Goal: Task Accomplishment & Management: Manage account settings

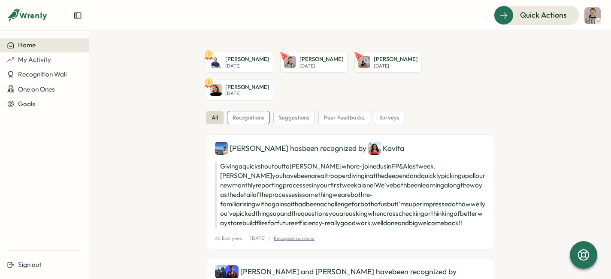
click at [234, 114] on span "recognitions" at bounding box center [249, 118] width 32 height 8
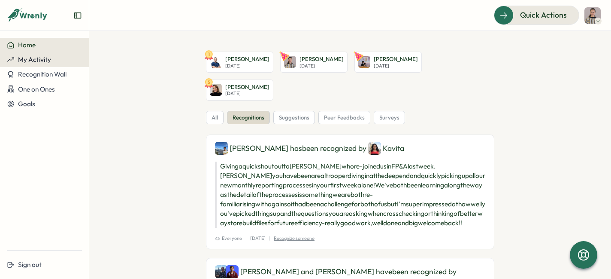
click at [37, 60] on span "My Activity" at bounding box center [34, 59] width 33 height 8
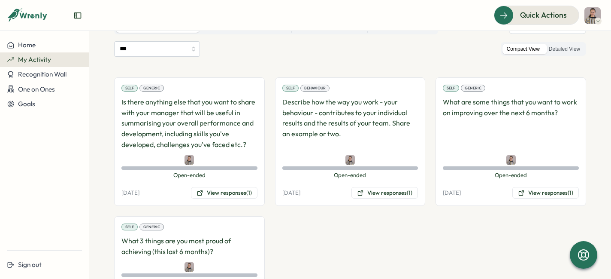
scroll to position [125, 0]
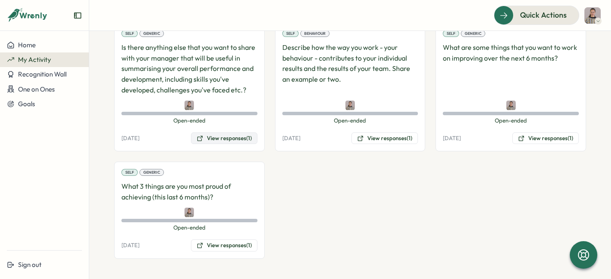
click at [224, 142] on button "View responses (1)" at bounding box center [224, 138] width 67 height 12
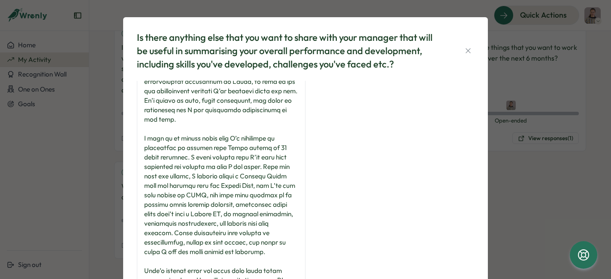
scroll to position [125, 0]
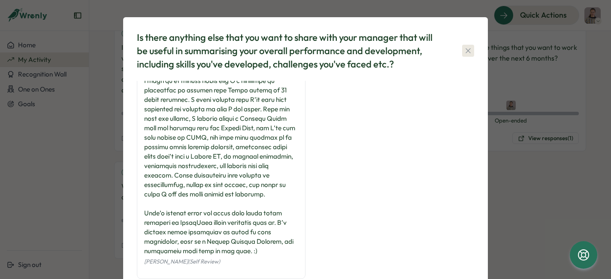
click at [466, 52] on icon "button" at bounding box center [468, 50] width 9 height 9
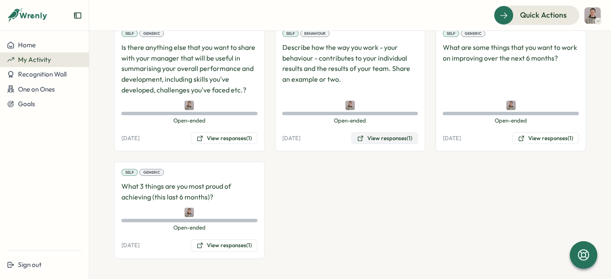
click at [374, 142] on button "View responses (1)" at bounding box center [385, 138] width 67 height 12
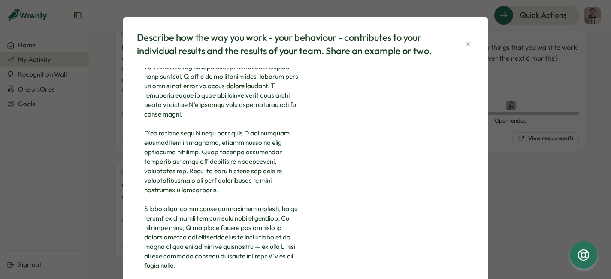
scroll to position [48, 0]
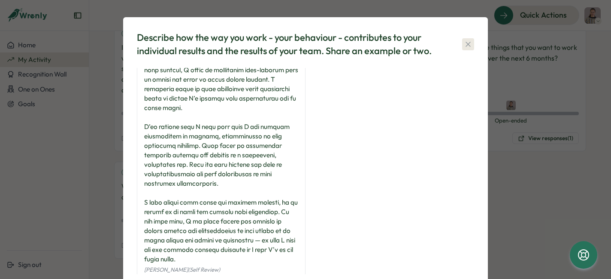
click at [465, 44] on icon "button" at bounding box center [468, 44] width 9 height 9
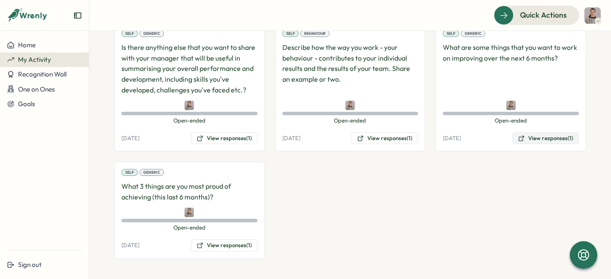
click at [518, 137] on icon at bounding box center [521, 138] width 7 height 7
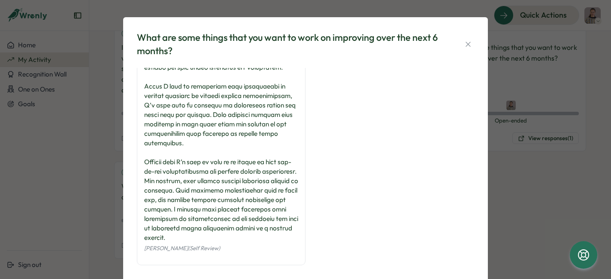
scroll to position [0, 0]
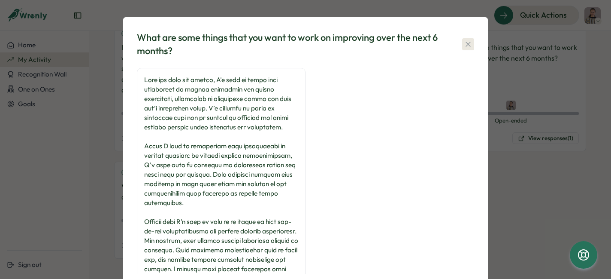
click at [464, 47] on icon "button" at bounding box center [468, 44] width 9 height 9
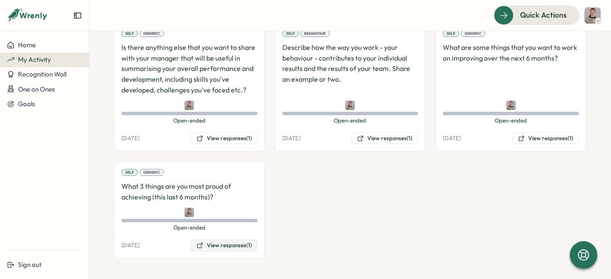
click at [215, 246] on button "View responses (1)" at bounding box center [224, 245] width 67 height 12
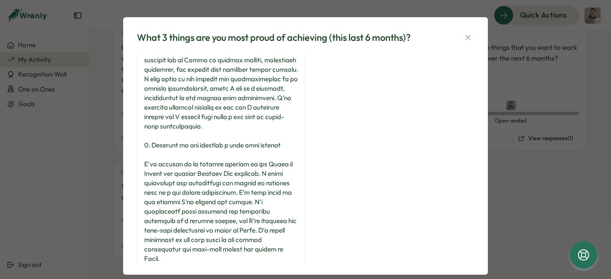
scroll to position [229, 0]
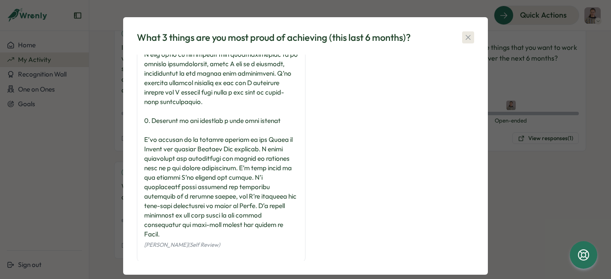
click at [464, 36] on icon "button" at bounding box center [468, 37] width 9 height 9
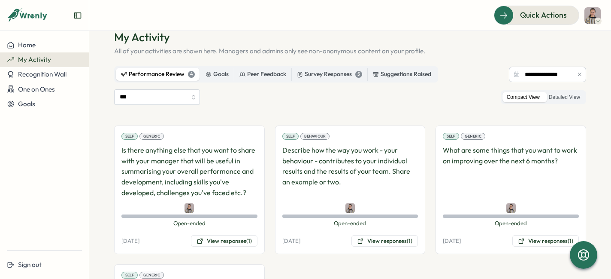
scroll to position [21, 0]
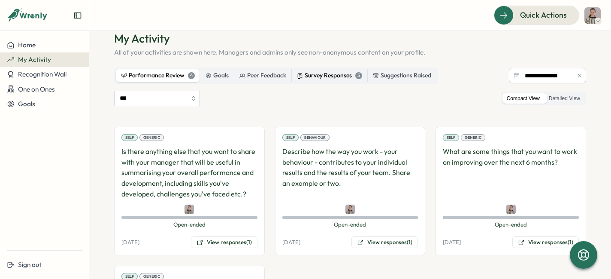
click at [321, 76] on div "Survey Responses 5" at bounding box center [329, 75] width 65 height 9
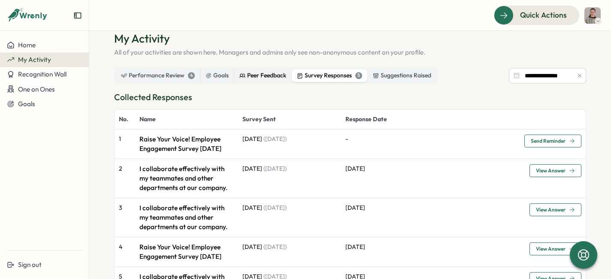
click at [254, 76] on div "Peer Feedback" at bounding box center [263, 75] width 47 height 9
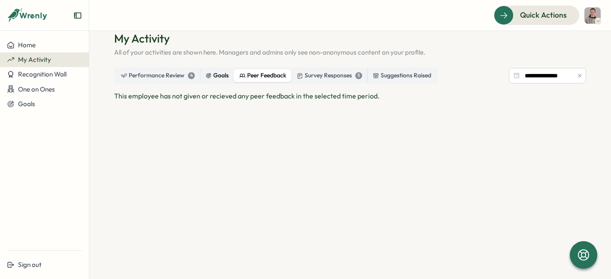
click at [206, 77] on icon at bounding box center [209, 76] width 6 height 6
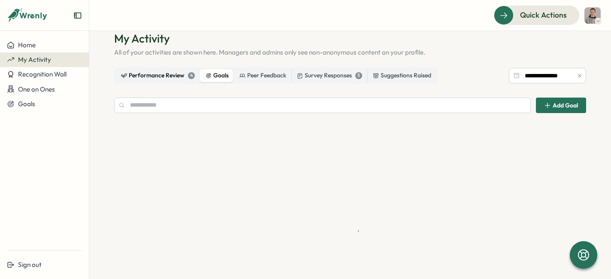
click at [155, 78] on div "Performance Review 4" at bounding box center [158, 75] width 74 height 9
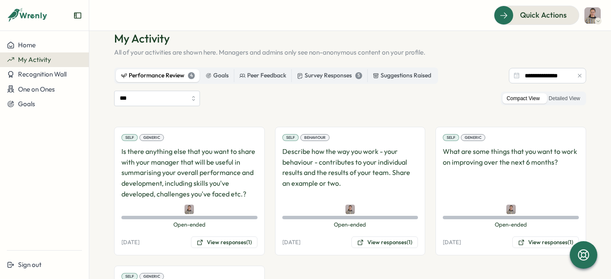
click at [151, 136] on div "Generic" at bounding box center [152, 137] width 24 height 7
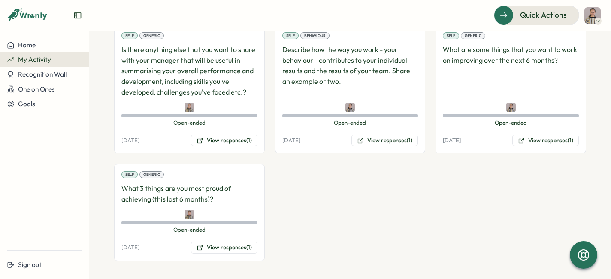
scroll to position [123, 0]
